Goal: Information Seeking & Learning: Learn about a topic

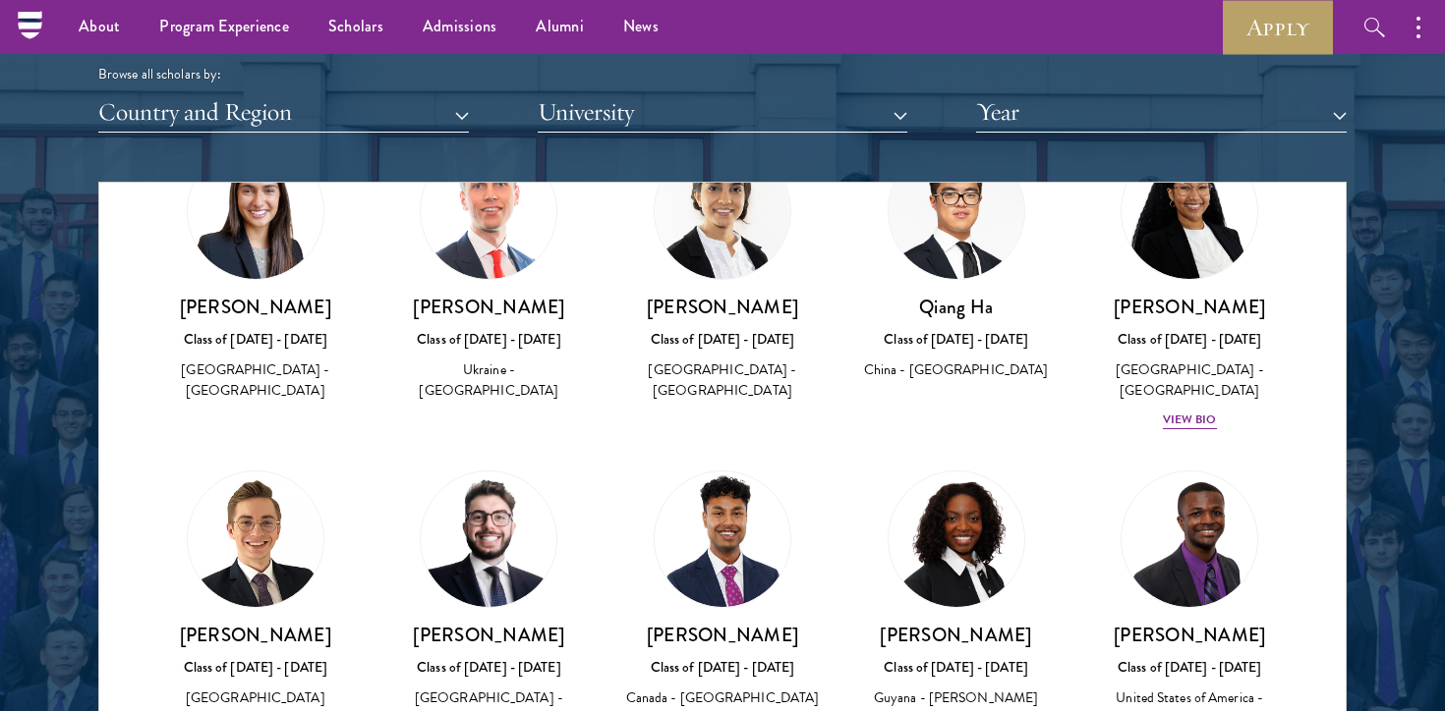
scroll to position [27493, 0]
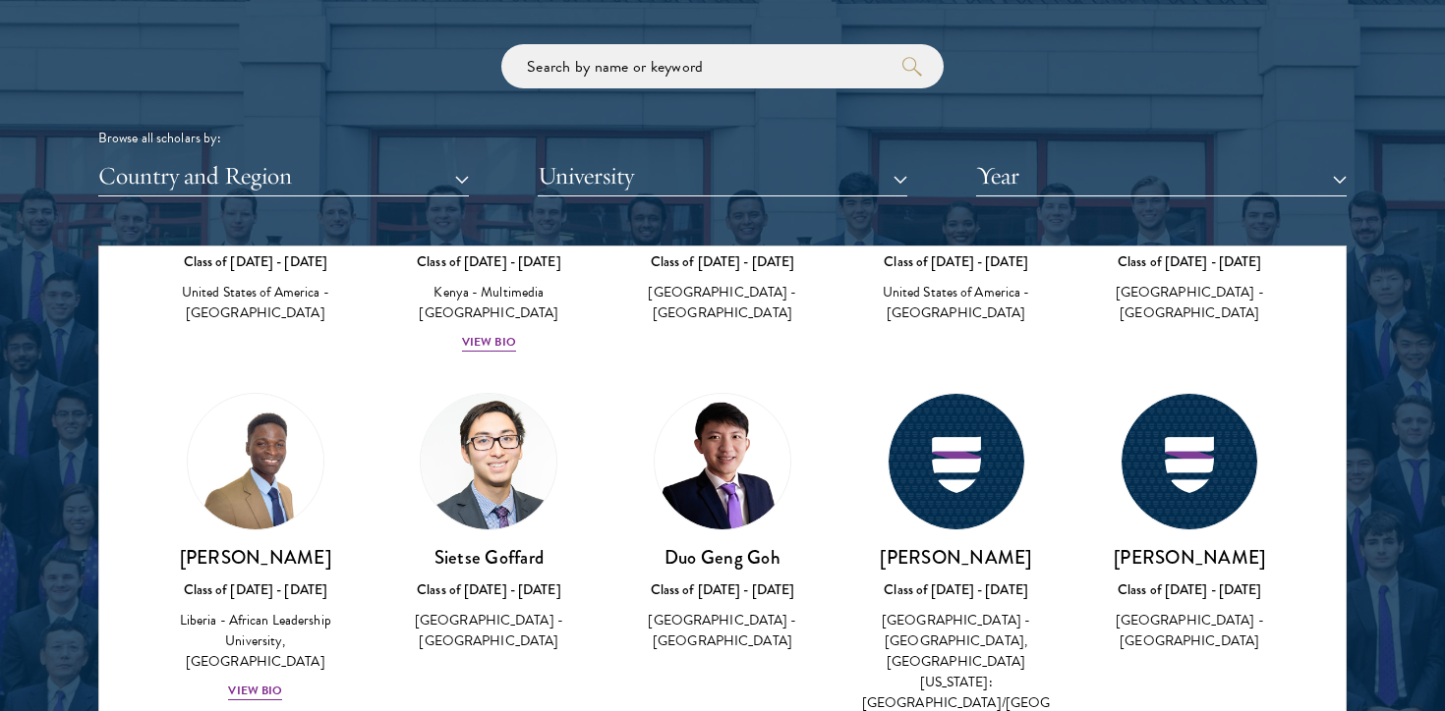
scroll to position [25133, 0]
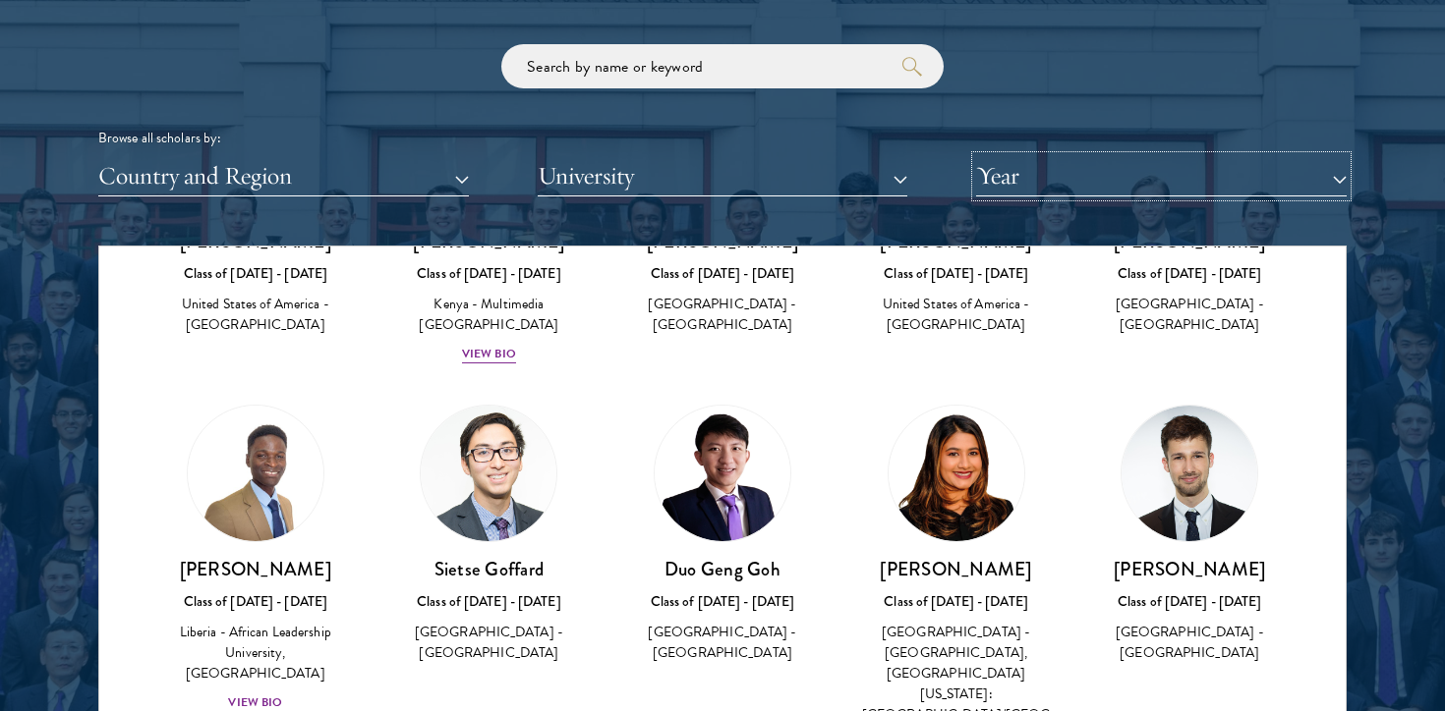
click at [1102, 171] on button "Year" at bounding box center [1161, 176] width 370 height 40
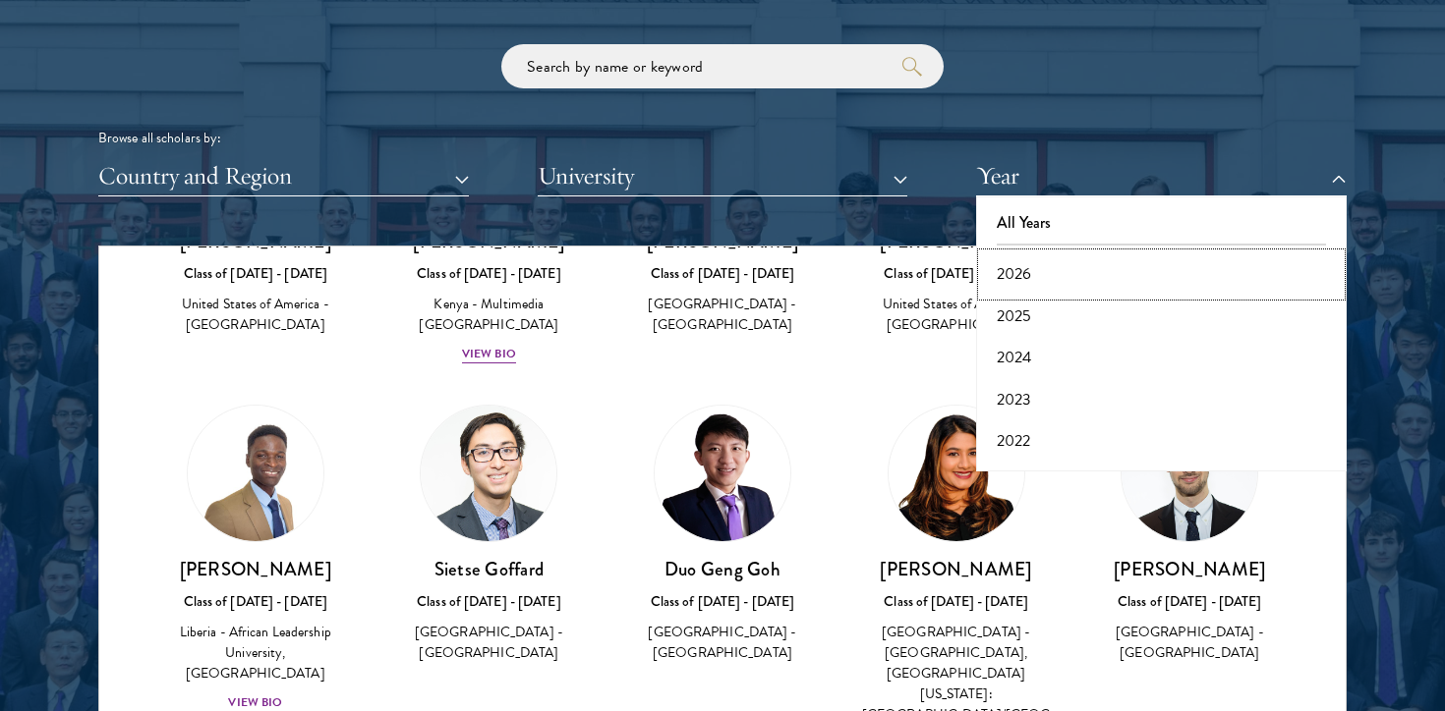
click at [1053, 268] on button "2026" at bounding box center [1161, 274] width 359 height 41
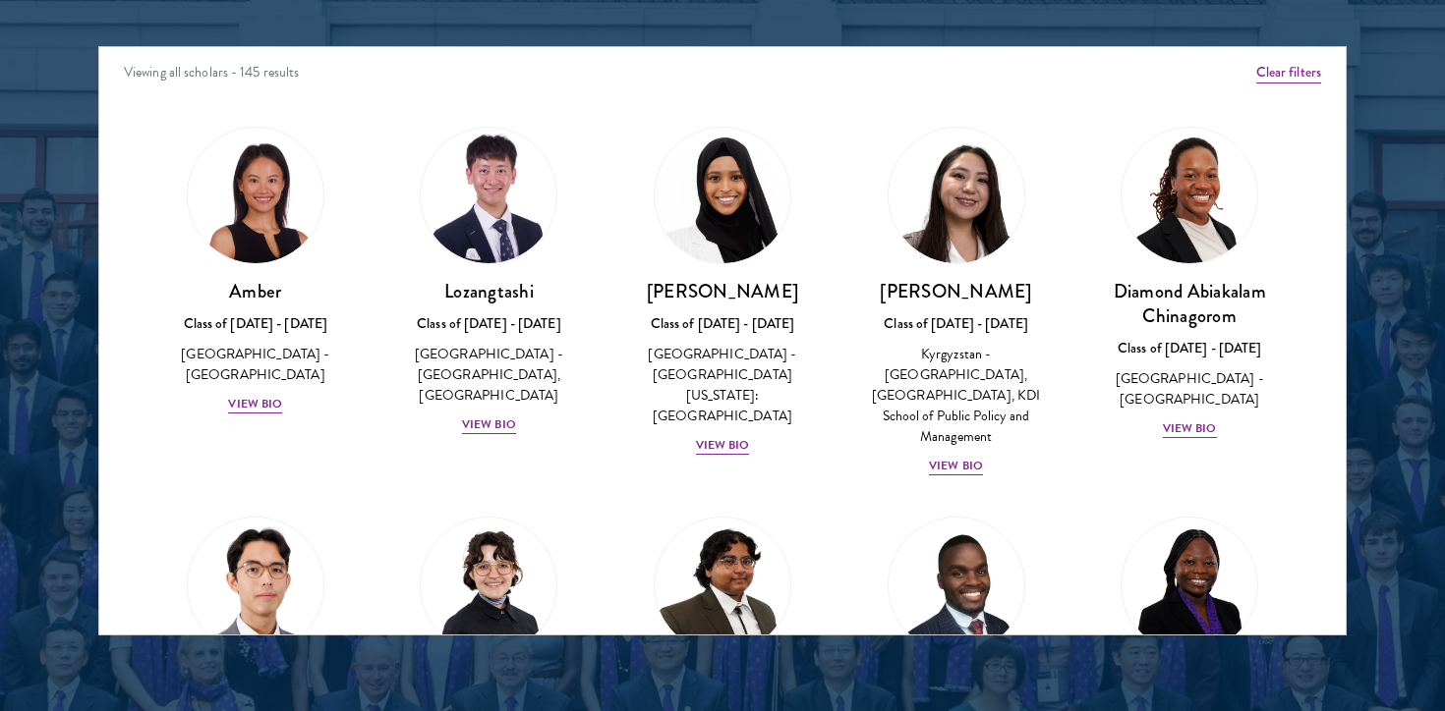
scroll to position [2574, 0]
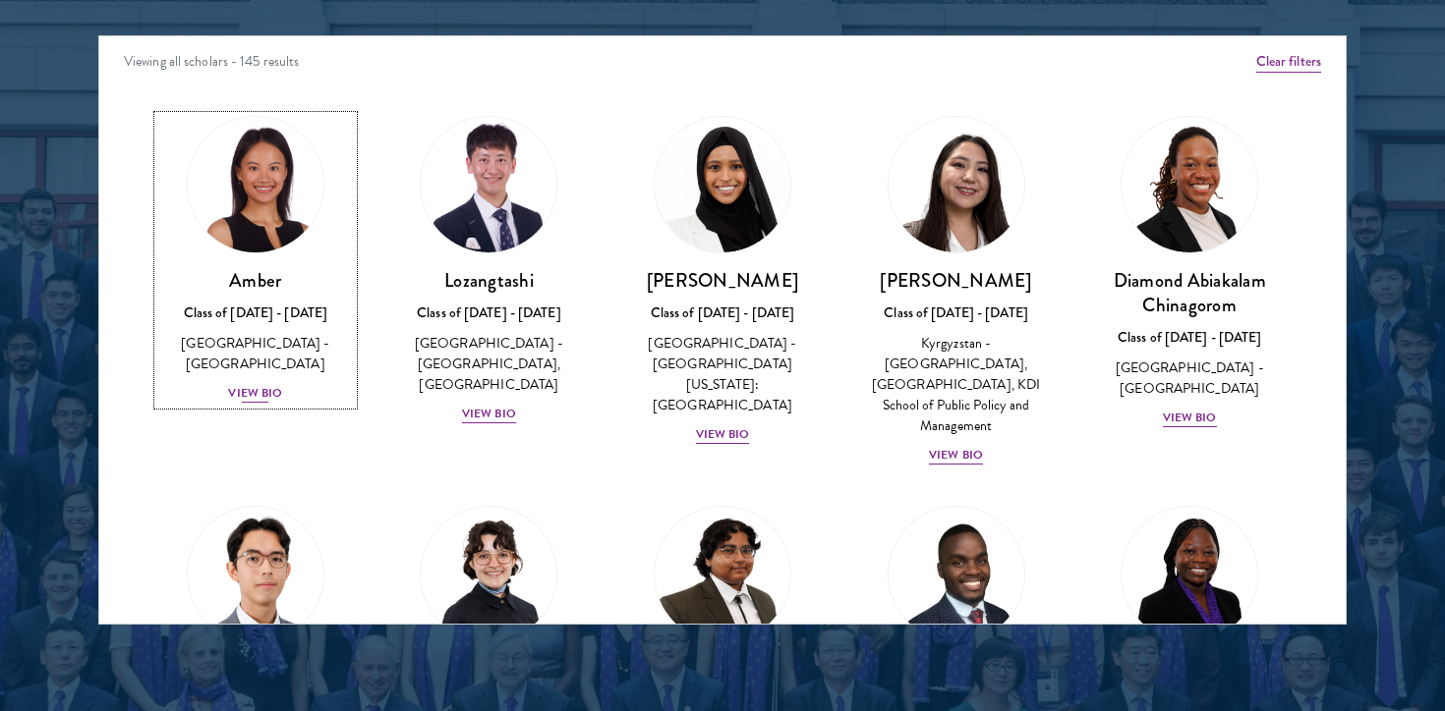
click at [233, 232] on img at bounding box center [255, 184] width 149 height 149
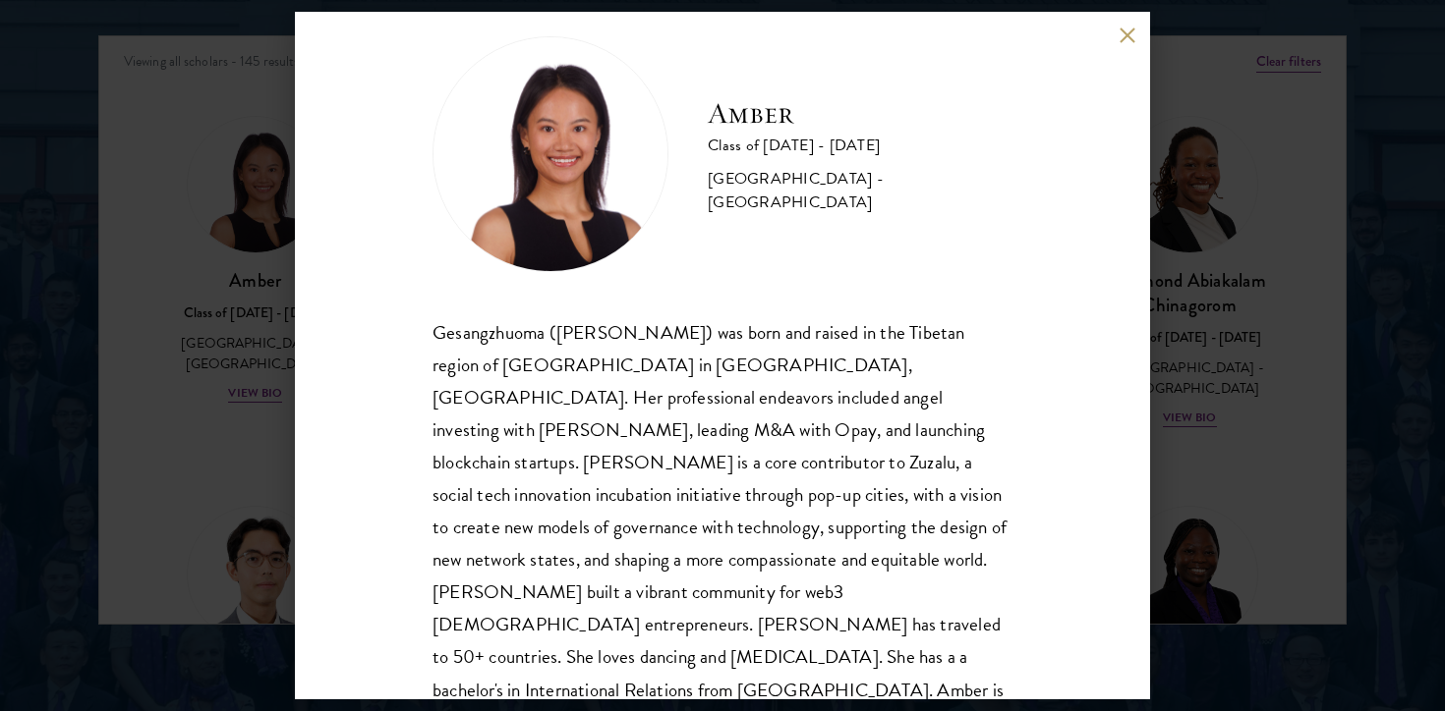
scroll to position [34, 0]
click at [170, 233] on div "Amber Class of [DATE] - [DATE] [GEOGRAPHIC_DATA] - [GEOGRAPHIC_DATA] Gesangzhuo…" at bounding box center [722, 355] width 1445 height 711
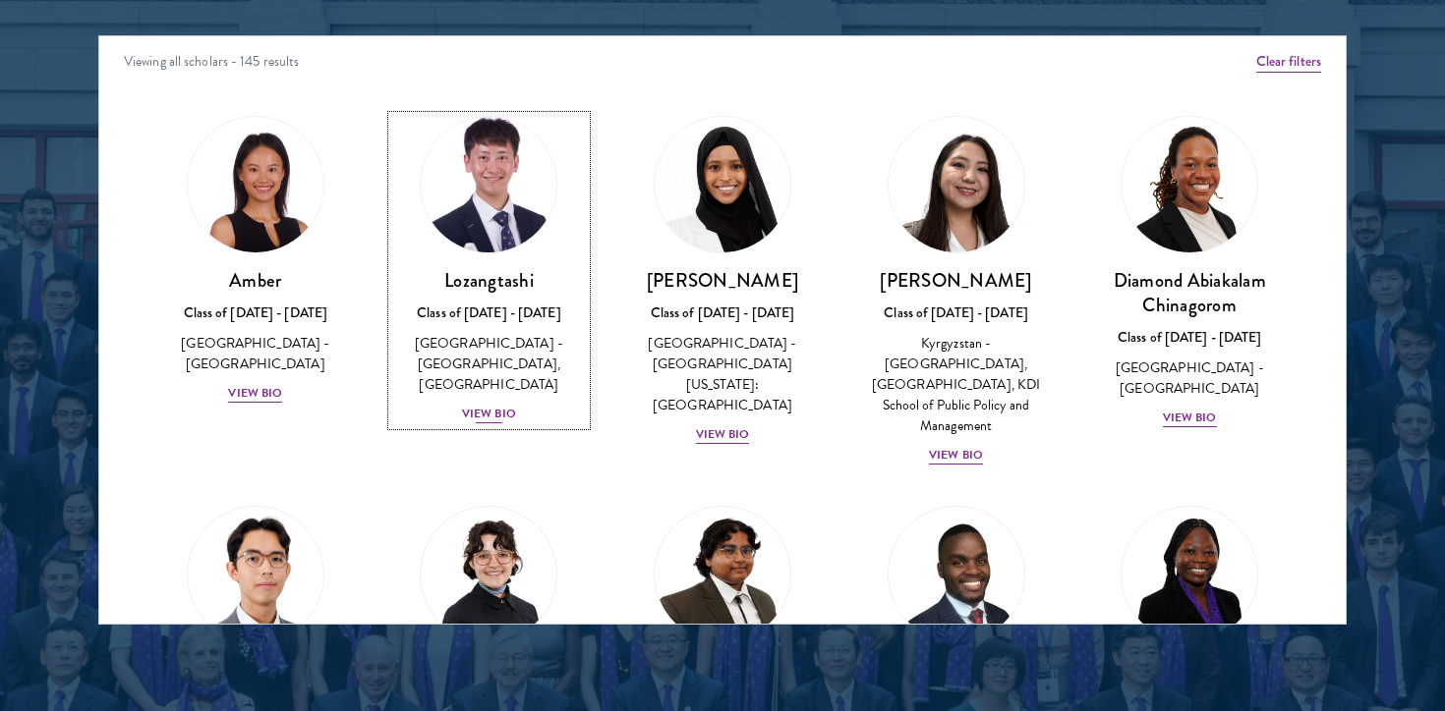
click at [491, 373] on div "[GEOGRAPHIC_DATA] - [GEOGRAPHIC_DATA], [GEOGRAPHIC_DATA]" at bounding box center [489, 364] width 195 height 62
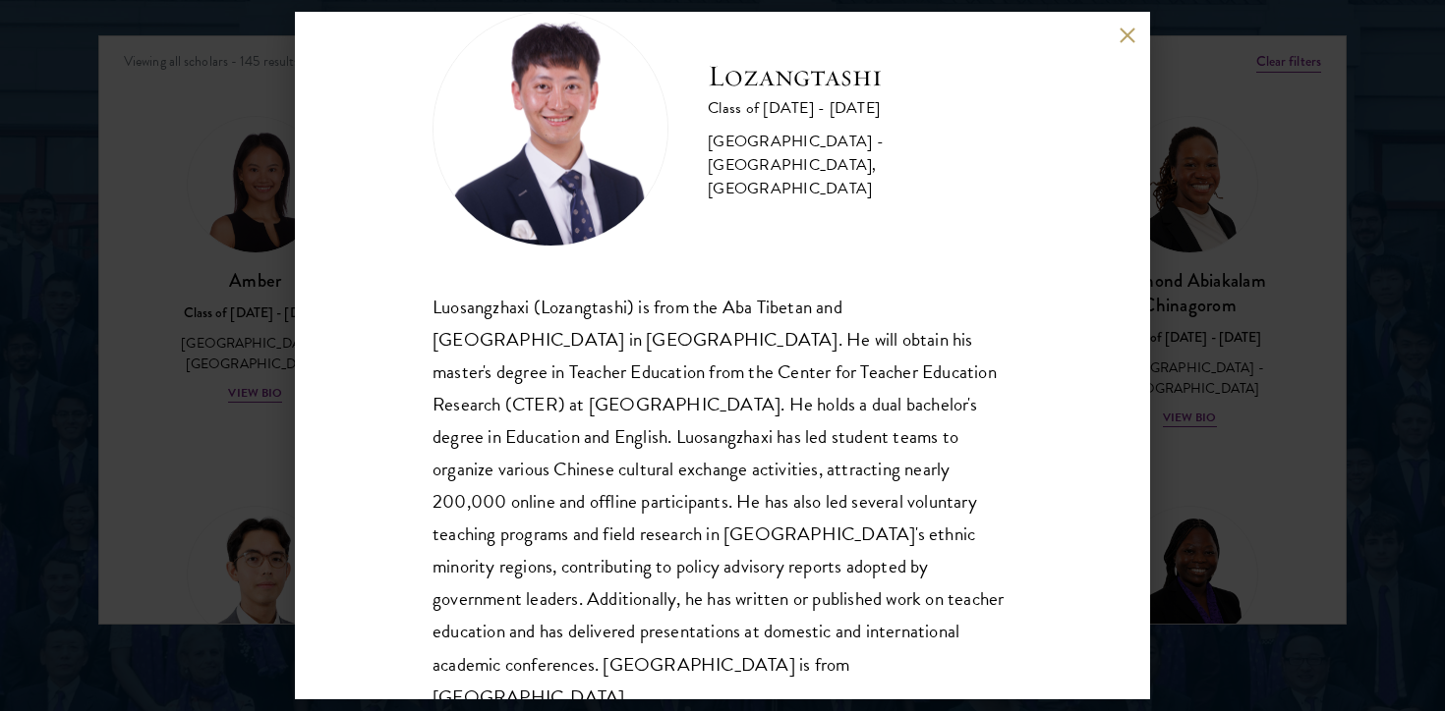
scroll to position [67, 0]
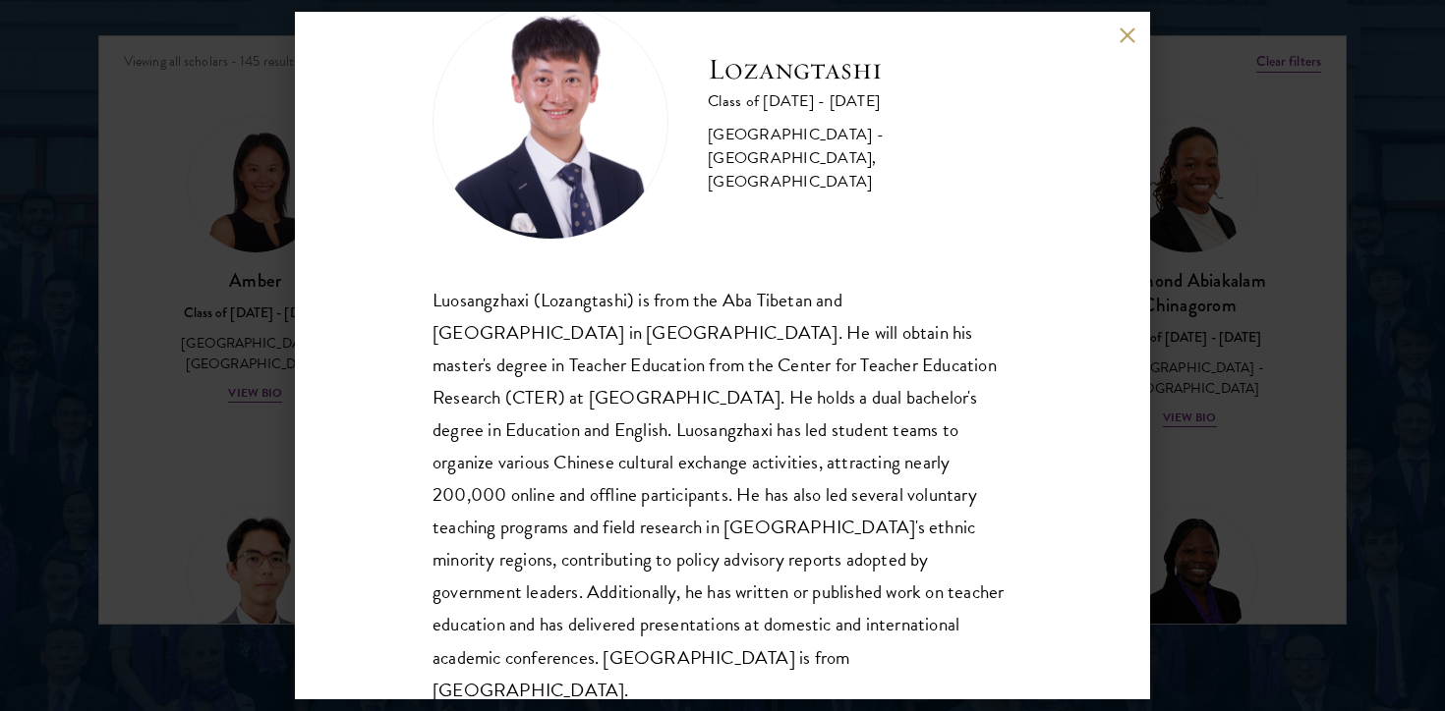
click at [1123, 29] on button at bounding box center [1126, 35] width 17 height 17
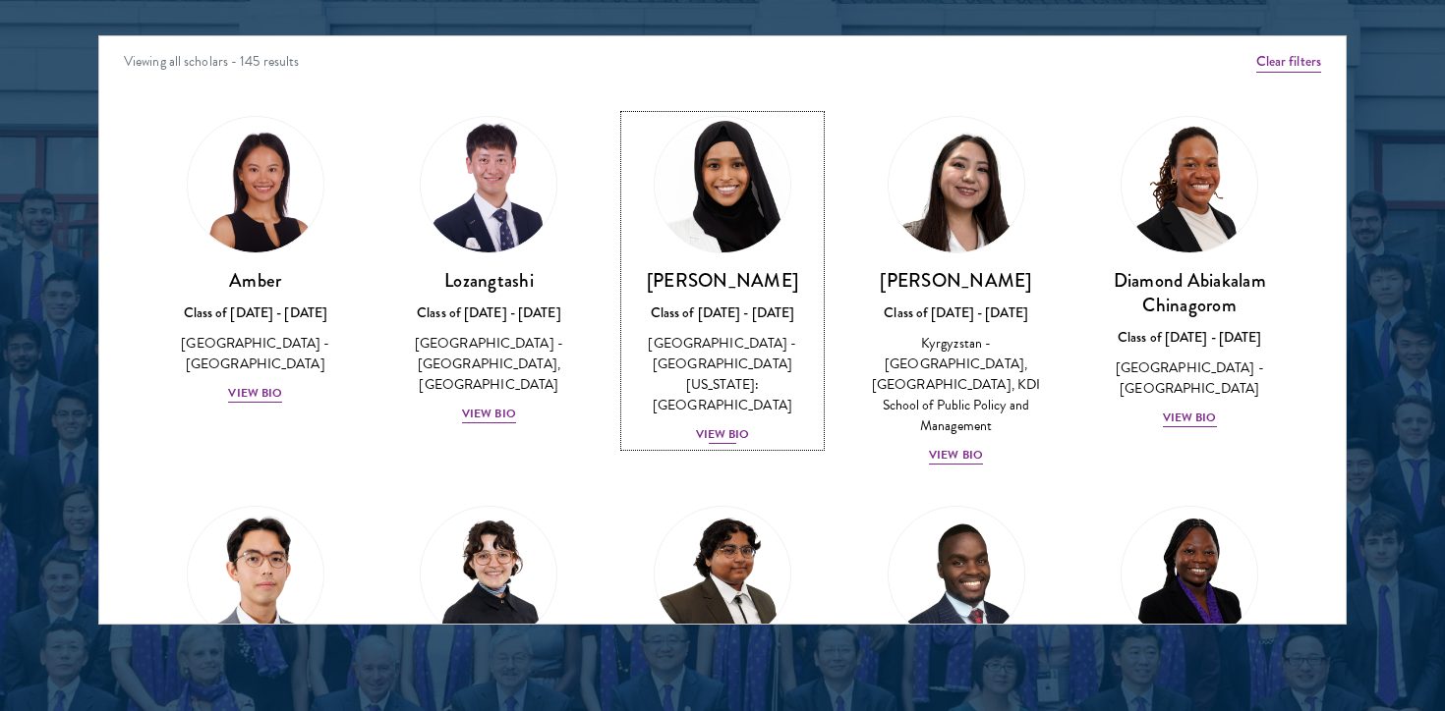
click at [745, 426] on div "View Bio" at bounding box center [723, 435] width 54 height 19
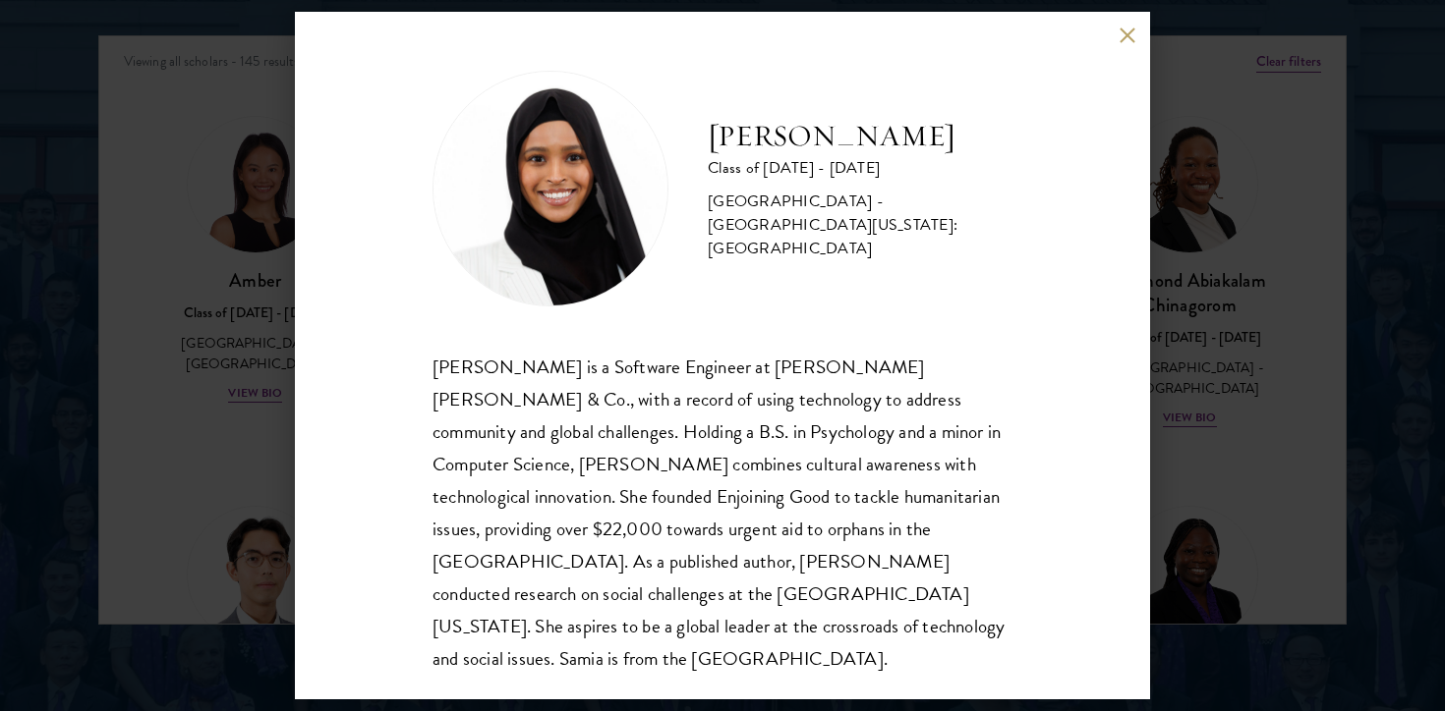
click at [1116, 36] on div "[PERSON_NAME] Class of [DATE] - [DATE] [GEOGRAPHIC_DATA] - [GEOGRAPHIC_DATA][US…" at bounding box center [722, 356] width 855 height 688
click at [1119, 35] on button at bounding box center [1126, 35] width 17 height 17
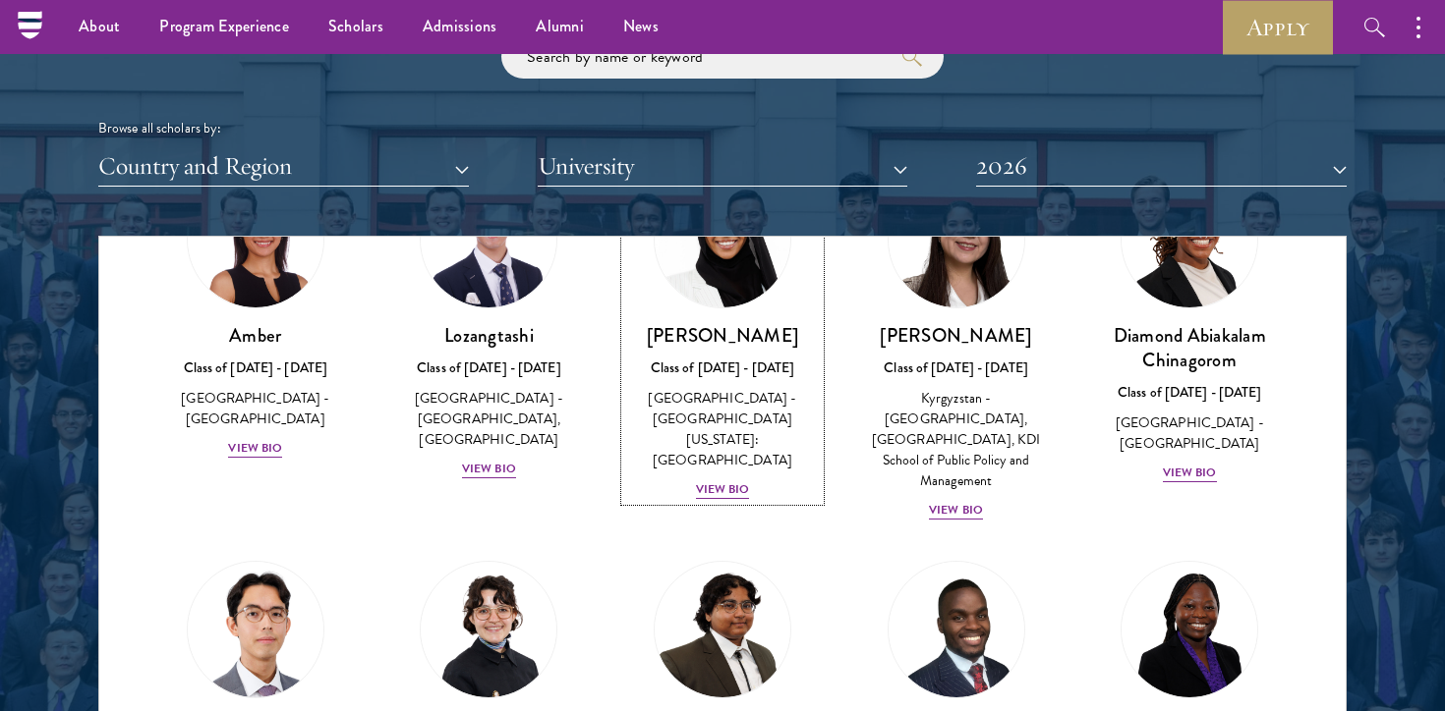
scroll to position [2221, 0]
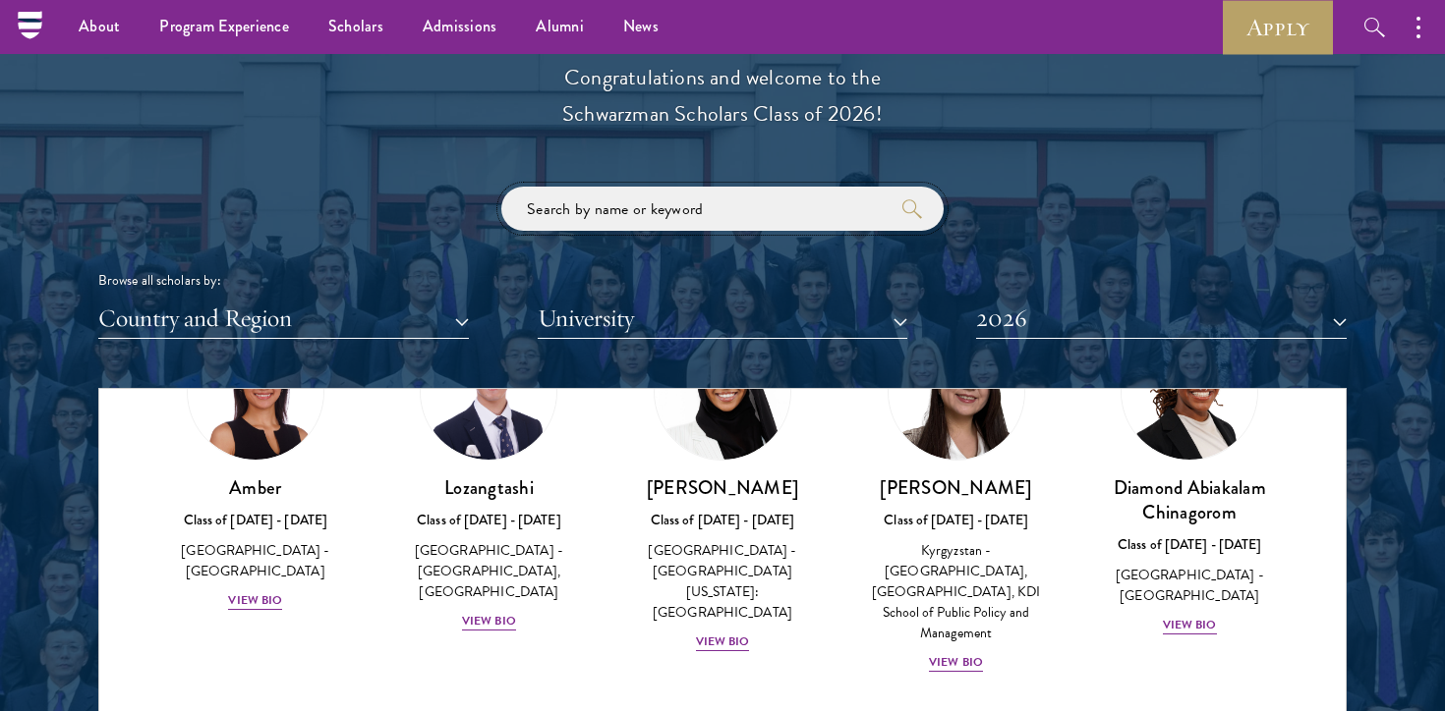
click at [781, 205] on input "search" at bounding box center [722, 209] width 442 height 44
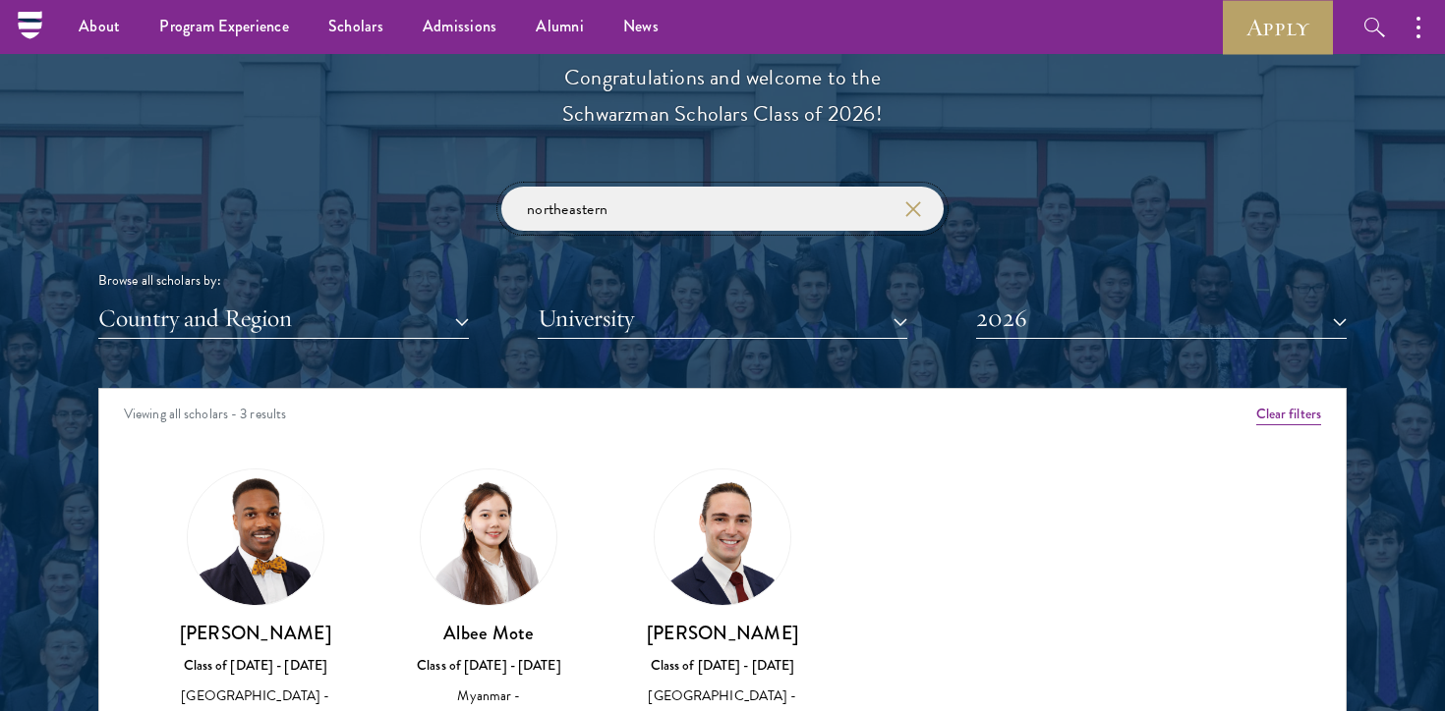
type input "northeastern"
click button "submit" at bounding box center [0, 0] width 0 height 0
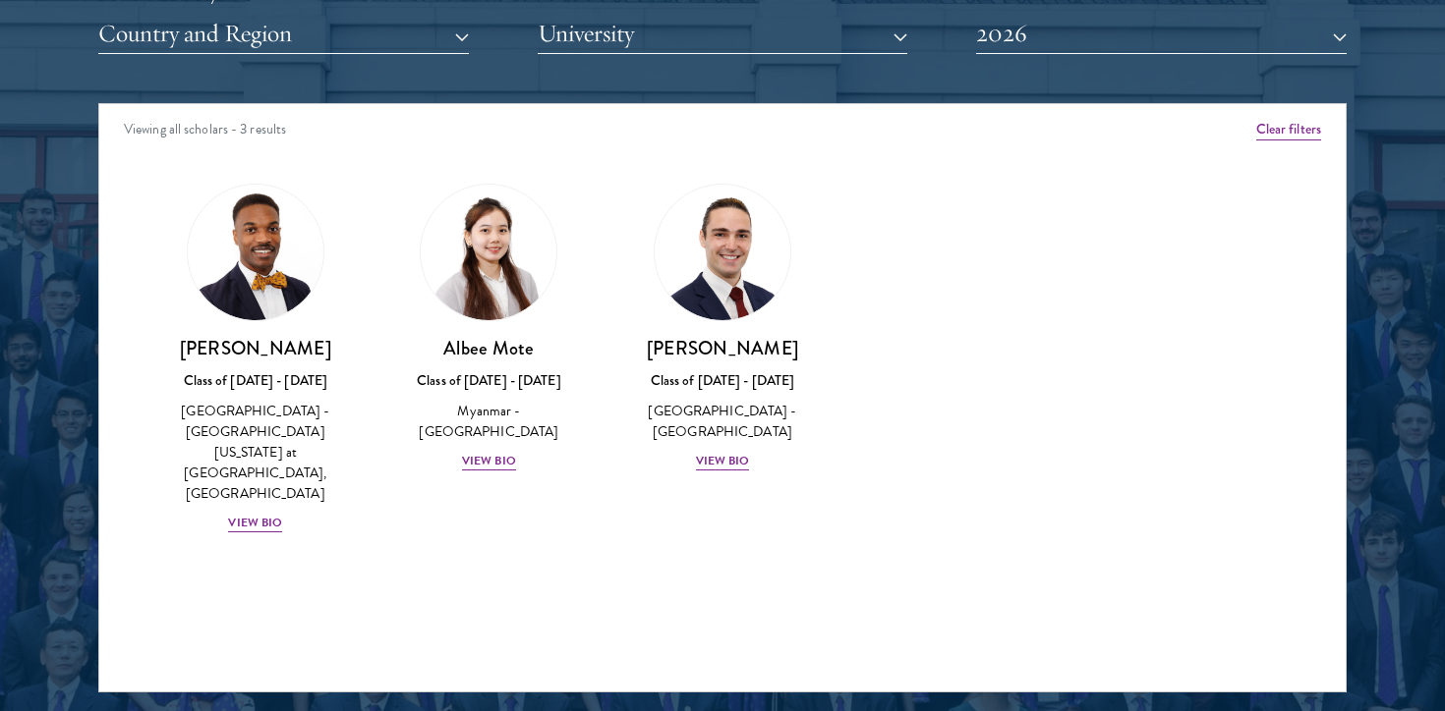
scroll to position [2509, 0]
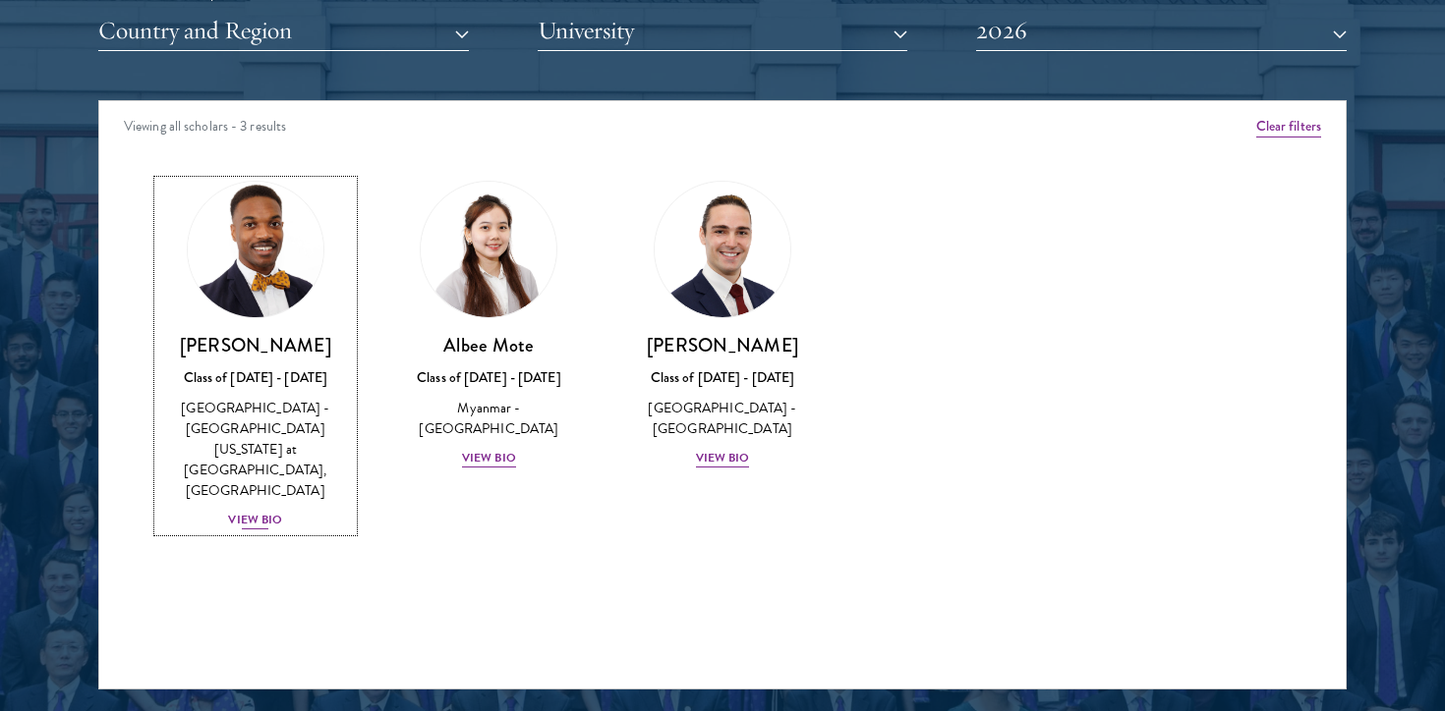
click at [284, 407] on div "[GEOGRAPHIC_DATA] - [GEOGRAPHIC_DATA][US_STATE] at [GEOGRAPHIC_DATA], [GEOGRAPH…" at bounding box center [255, 449] width 195 height 103
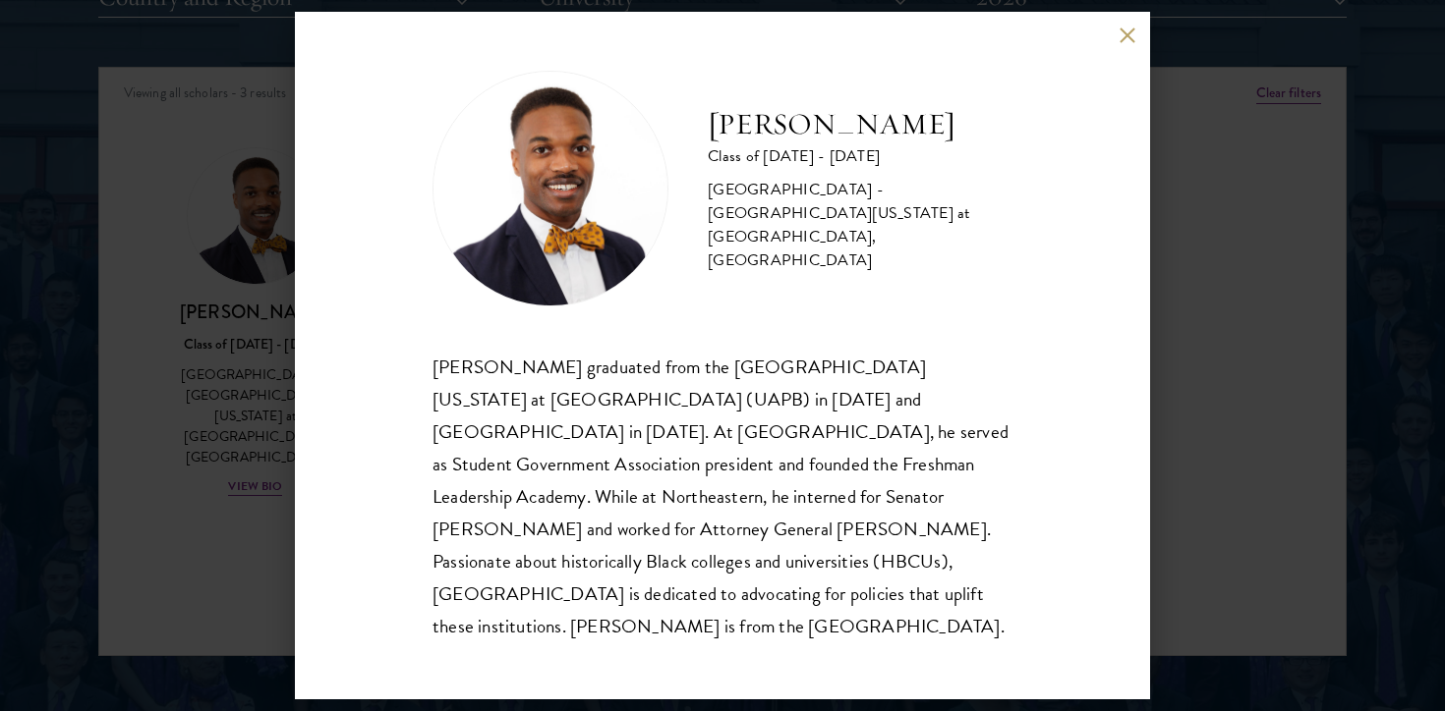
scroll to position [2537, 0]
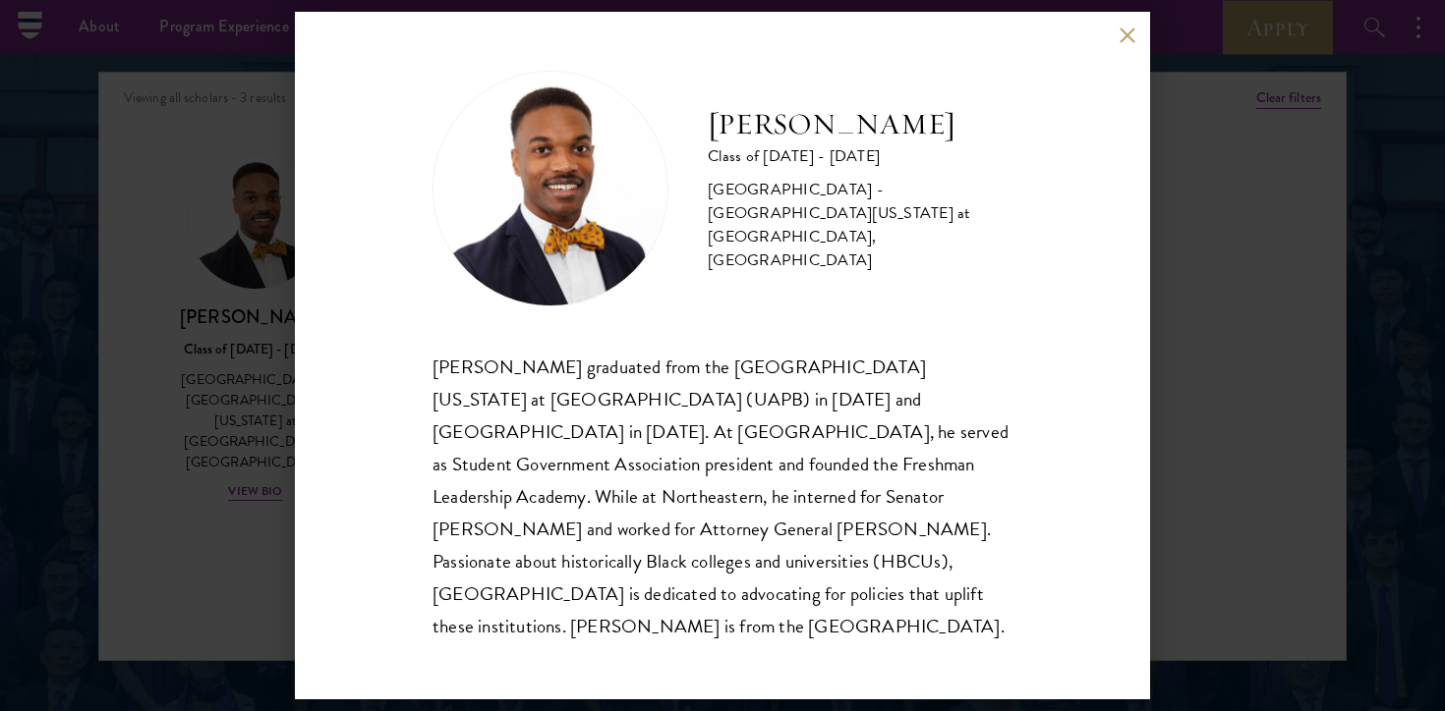
click at [218, 467] on div "[PERSON_NAME] Class of [DATE] - [DATE] [GEOGRAPHIC_DATA] - [GEOGRAPHIC_DATA][US…" at bounding box center [722, 355] width 1445 height 711
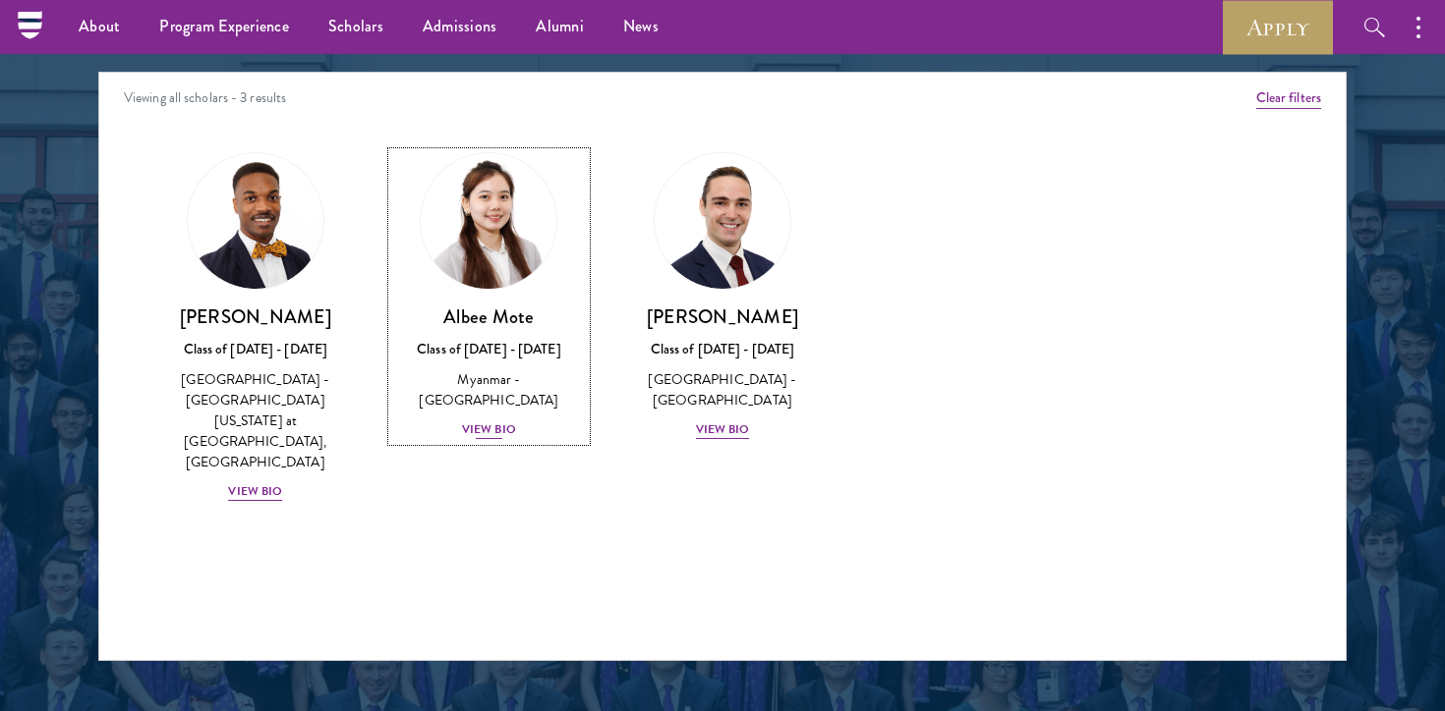
click at [526, 415] on div "[PERSON_NAME] [PERSON_NAME] Class of [DATE] - [DATE] [GEOGRAPHIC_DATA] - [GEOGR…" at bounding box center [489, 373] width 195 height 137
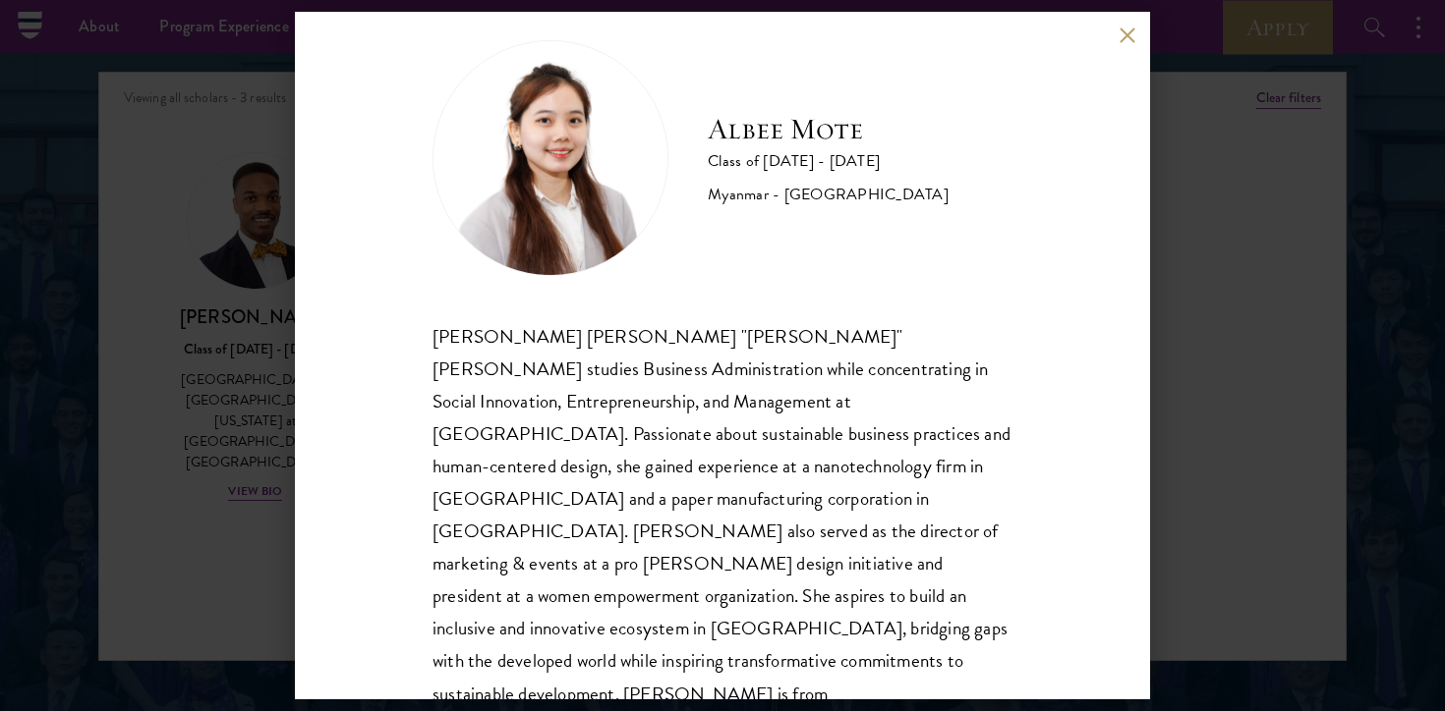
scroll to position [34, 0]
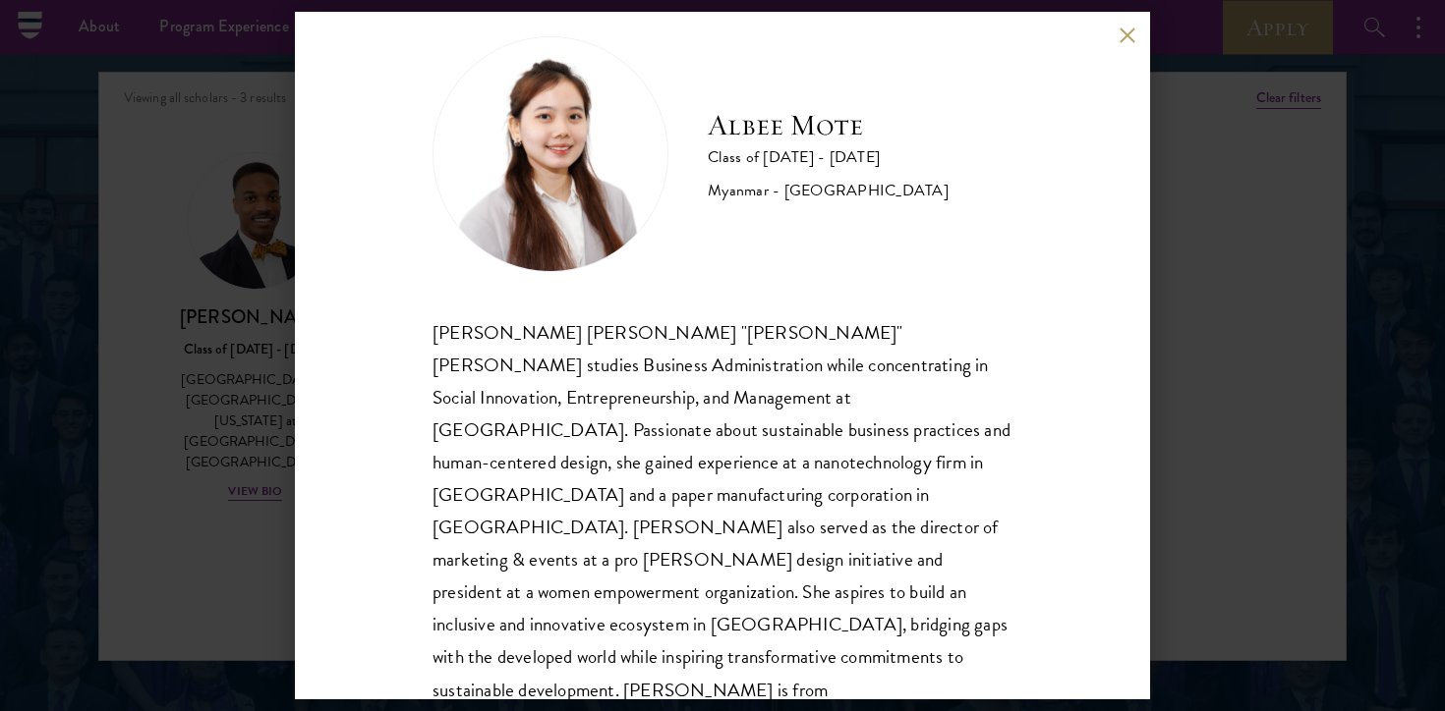
click at [201, 496] on div "[PERSON_NAME] [PERSON_NAME] Class of [DATE] - [DATE] [GEOGRAPHIC_DATA] - [GEOGR…" at bounding box center [722, 355] width 1445 height 711
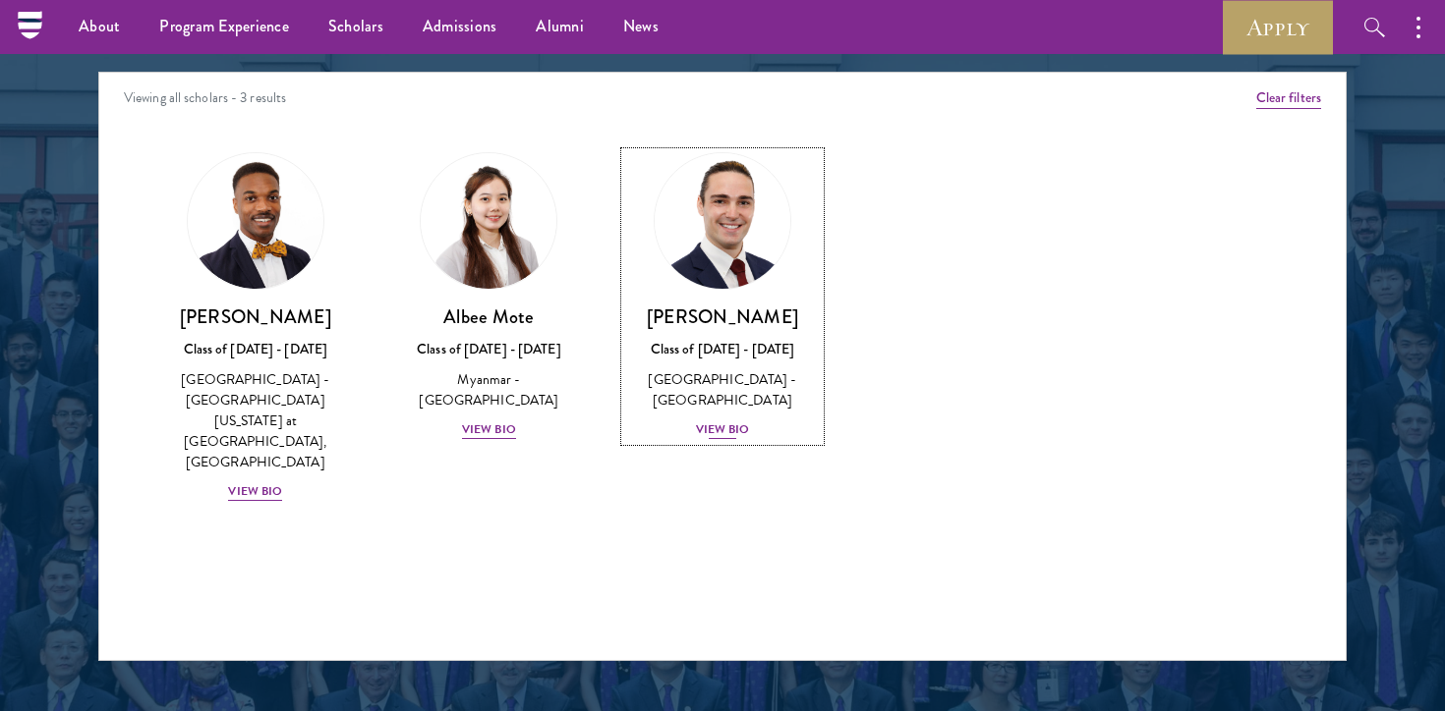
click at [729, 418] on div "[PERSON_NAME] Class of [DATE] - [DATE] [GEOGRAPHIC_DATA] - [GEOGRAPHIC_DATA] Vi…" at bounding box center [722, 373] width 195 height 137
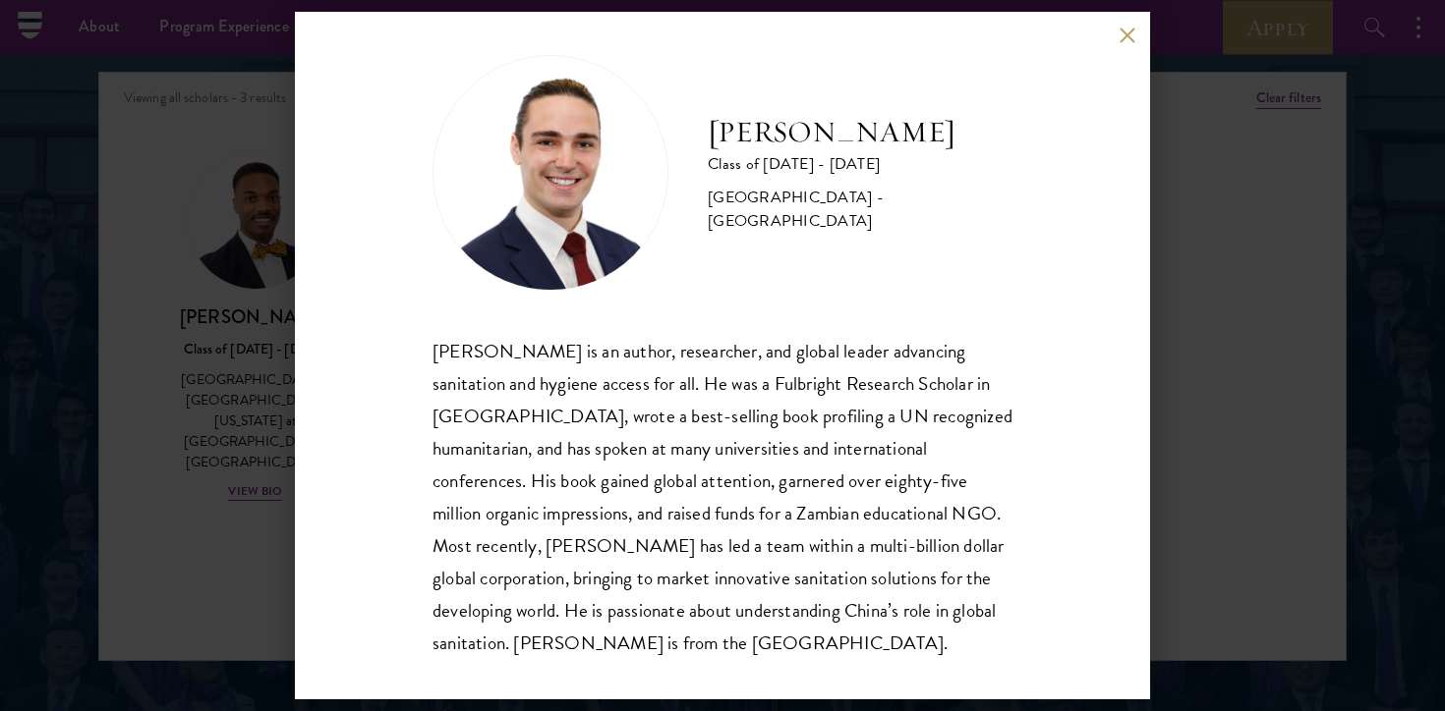
scroll to position [34, 0]
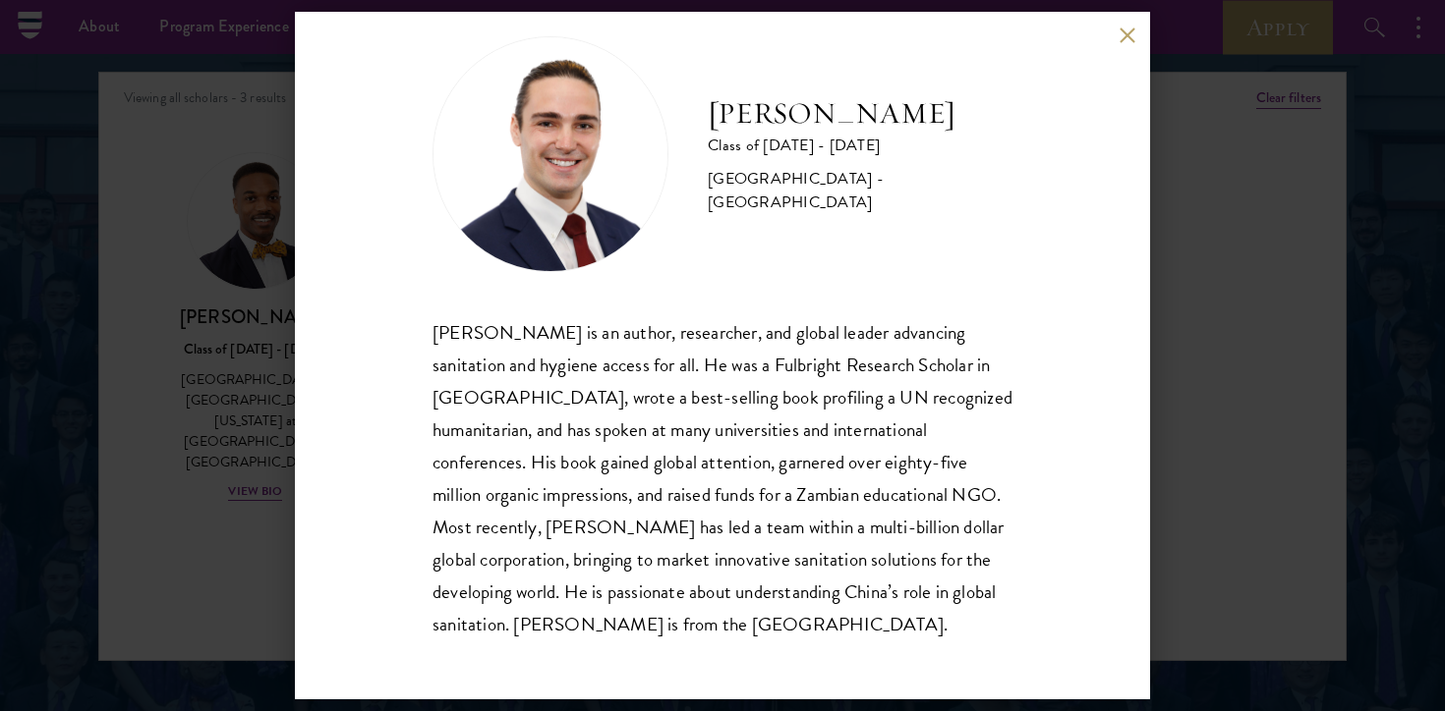
click at [208, 474] on div "[PERSON_NAME] Class of [DATE] - [DATE] [GEOGRAPHIC_DATA] - [GEOGRAPHIC_DATA] [P…" at bounding box center [722, 355] width 1445 height 711
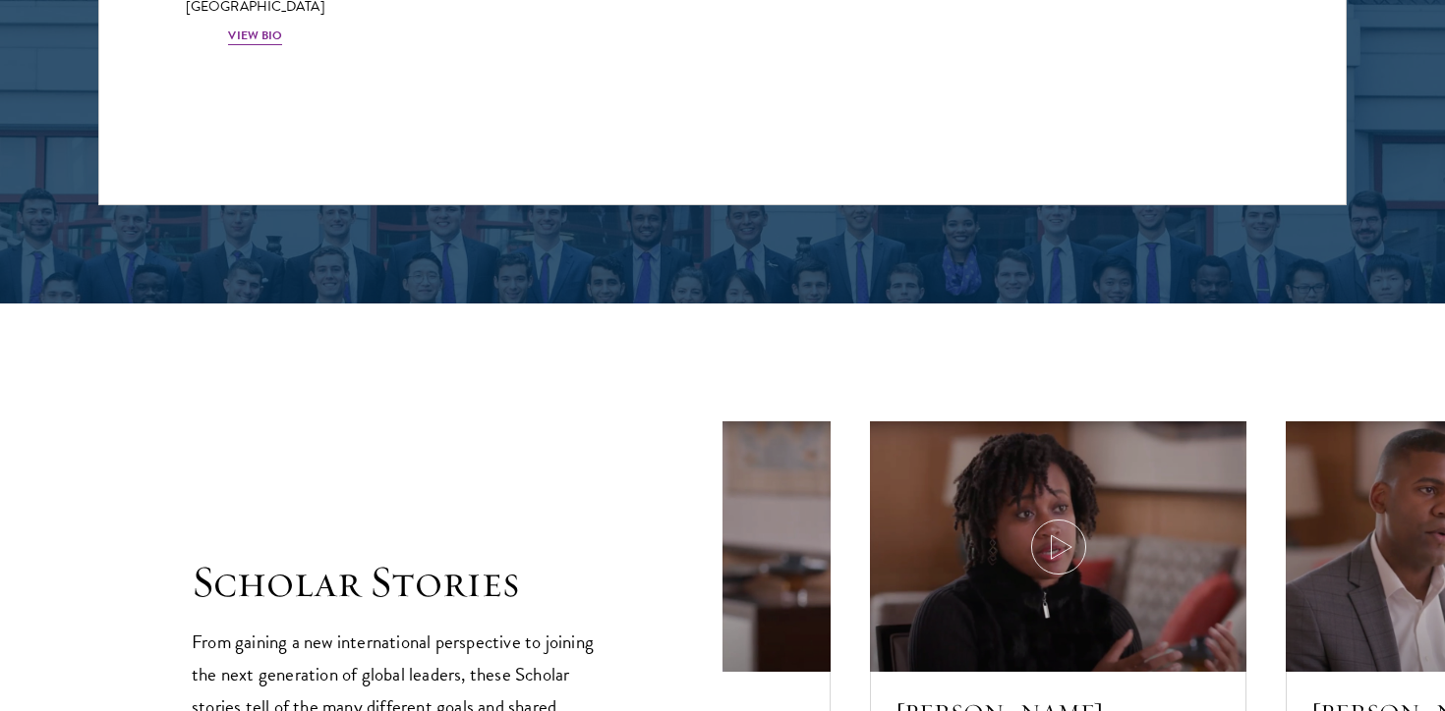
scroll to position [3222, 0]
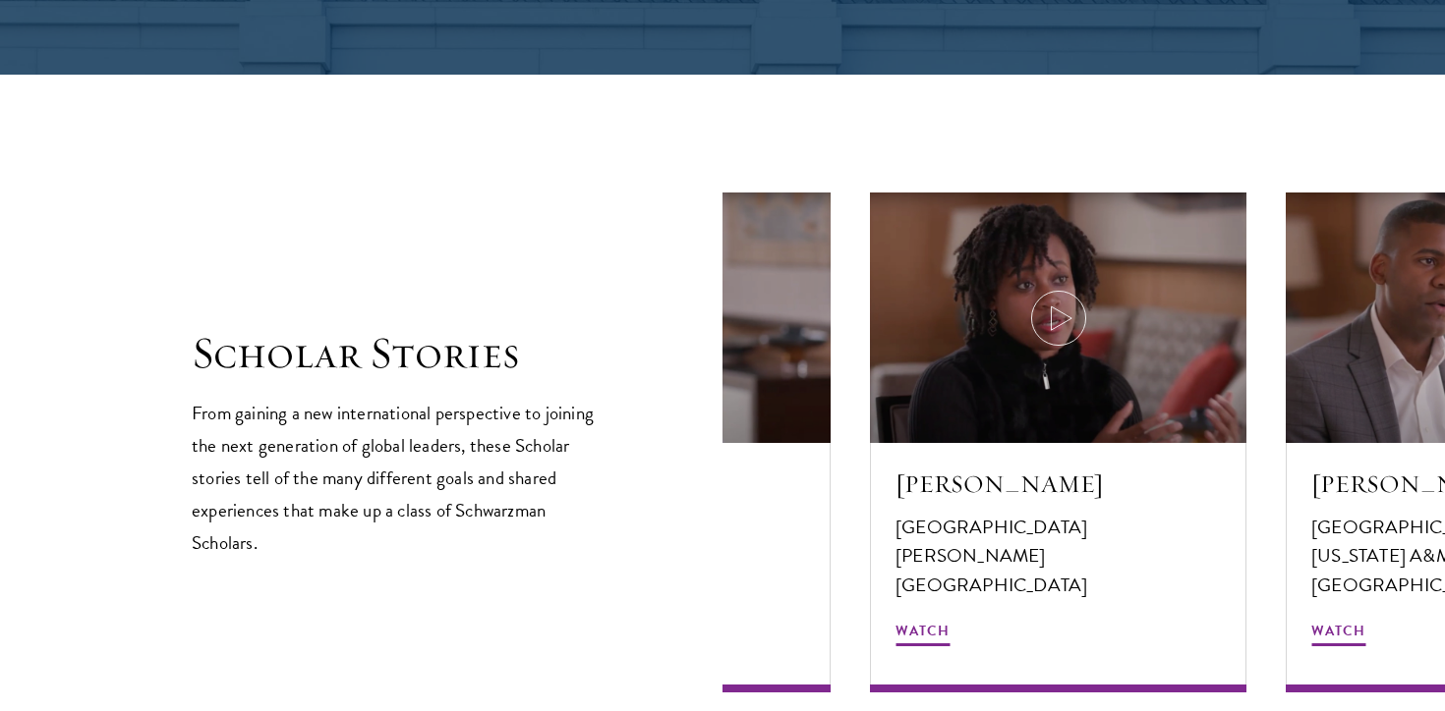
click at [240, 363] on h2 "Scholar Stories" at bounding box center [398, 353] width 413 height 55
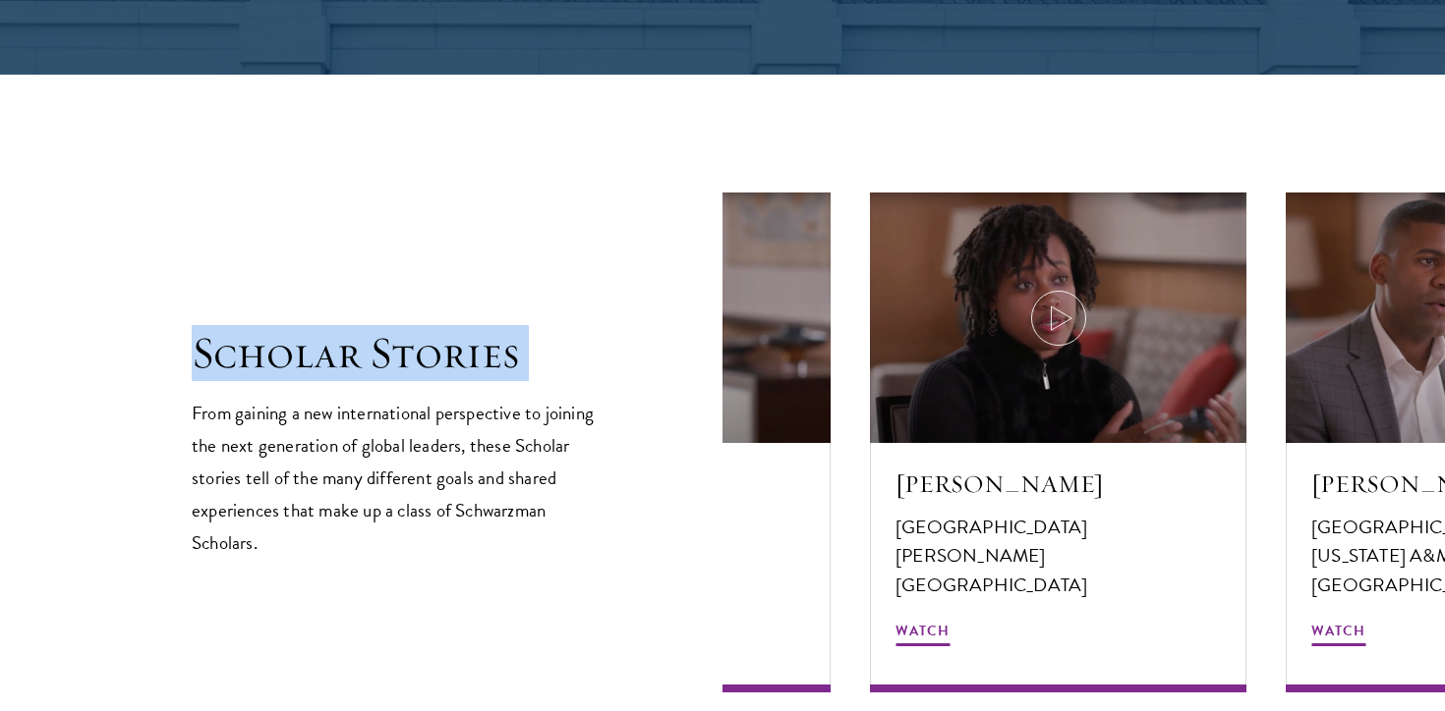
click at [240, 363] on h2 "Scholar Stories" at bounding box center [398, 353] width 413 height 55
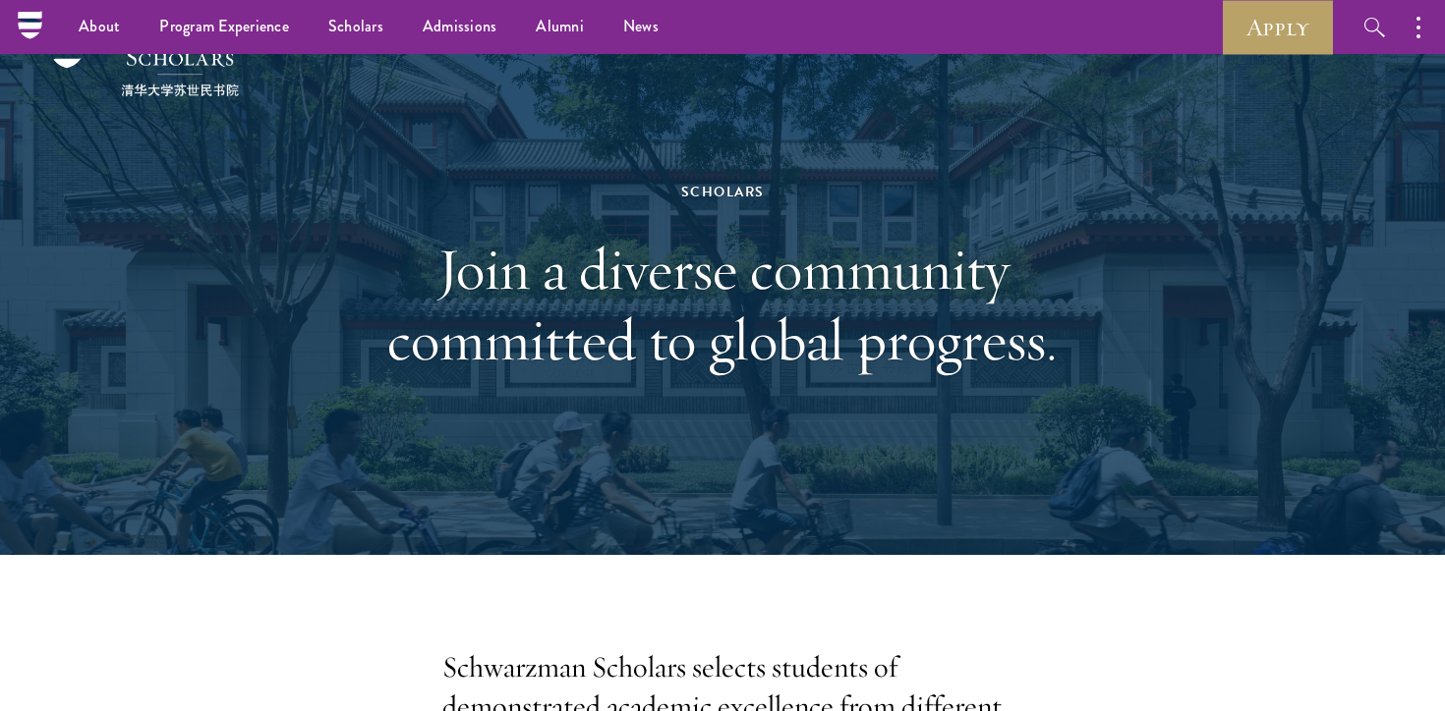
scroll to position [0, 0]
